Goal: Task Accomplishment & Management: Manage account settings

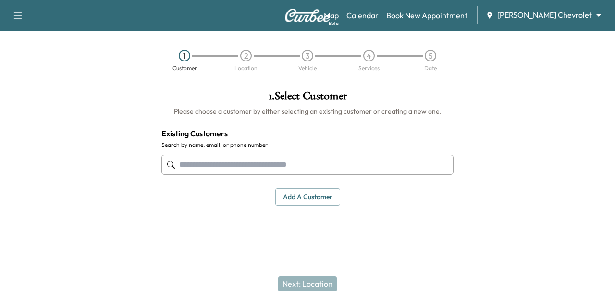
click at [379, 20] on link "Calendar" at bounding box center [362, 16] width 32 height 12
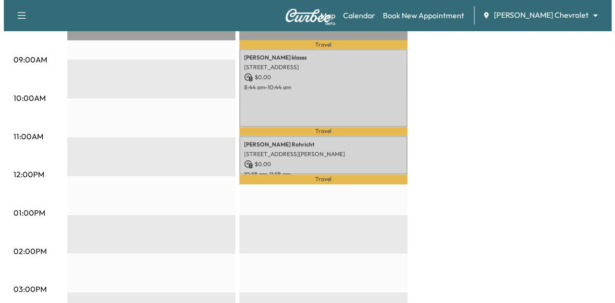
scroll to position [304, 0]
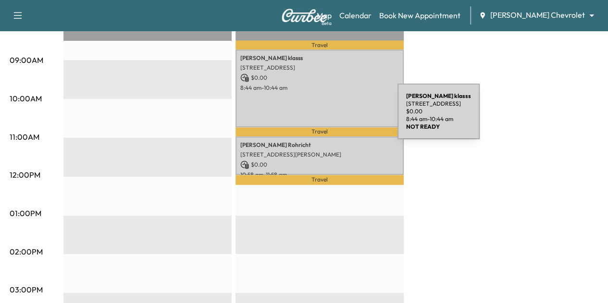
click at [325, 117] on div "[PERSON_NAME] [STREET_ADDRESS] $ 0.00 8:44 am - 10:44 am" at bounding box center [319, 88] width 168 height 78
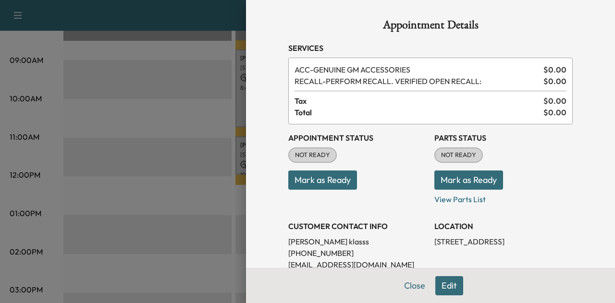
scroll to position [115, 0]
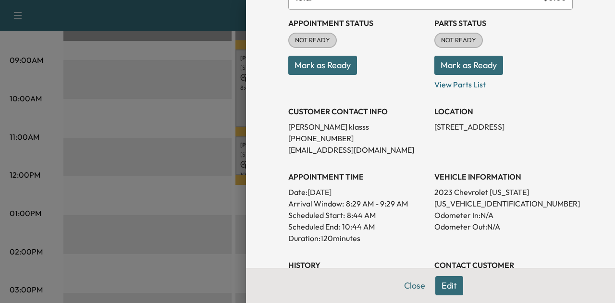
click at [462, 203] on p "[US_VEHICLE_IDENTIFICATION_NUMBER]" at bounding box center [503, 204] width 138 height 12
copy p "[US_VEHICLE_IDENTIFICATION_NUMBER]"
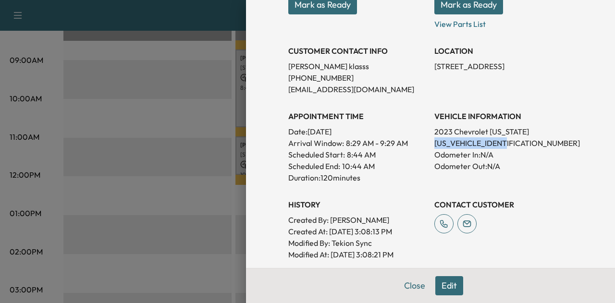
scroll to position [70, 0]
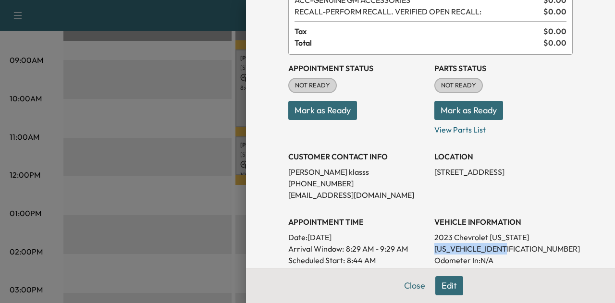
click at [314, 108] on button "Mark as Ready" at bounding box center [322, 110] width 69 height 19
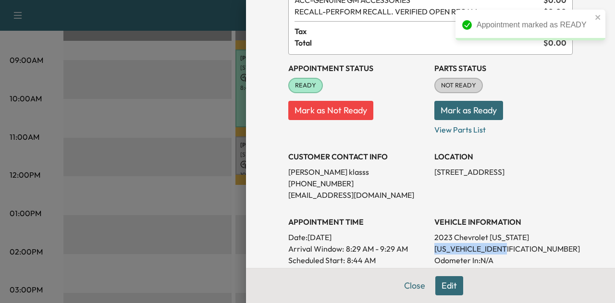
click at [473, 110] on button "Mark as Ready" at bounding box center [468, 110] width 69 height 19
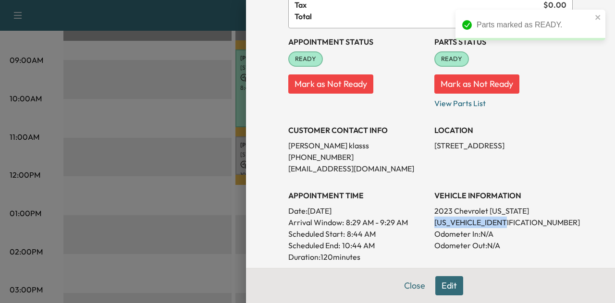
scroll to position [96, 0]
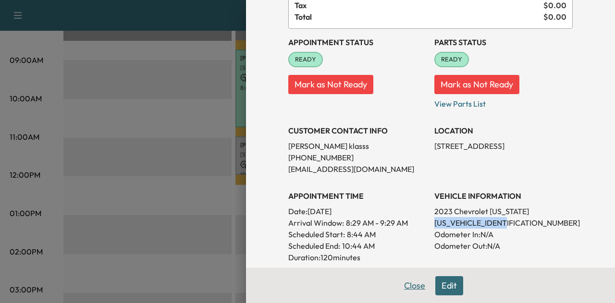
click at [409, 285] on button "Close" at bounding box center [415, 285] width 34 height 19
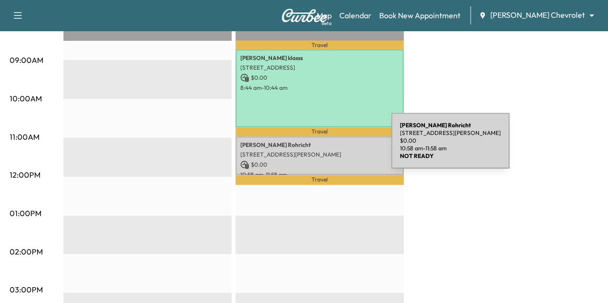
click at [319, 147] on div "[PERSON_NAME] [STREET_ADDRESS][PERSON_NAME] $ 0.00 10:58 am - 11:58 am" at bounding box center [319, 155] width 168 height 39
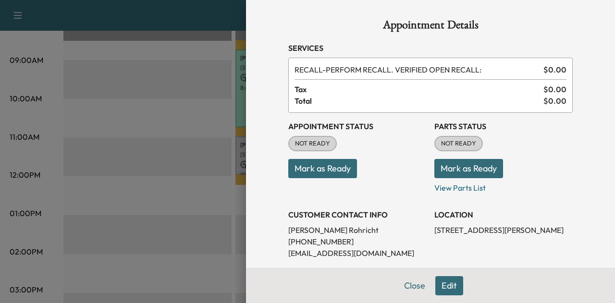
scroll to position [119, 0]
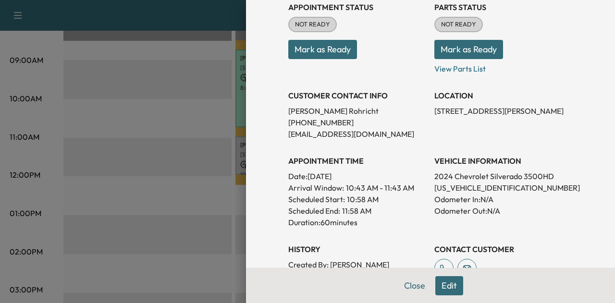
click at [478, 174] on p "2024 Chevrolet Silverado 3500HD" at bounding box center [503, 177] width 138 height 12
click at [474, 189] on p "[US_VEHICLE_IDENTIFICATION_NUMBER]" at bounding box center [503, 188] width 138 height 12
copy p "[US_VEHICLE_IDENTIFICATION_NUMBER]"
